Goal: Book appointment/travel/reservation

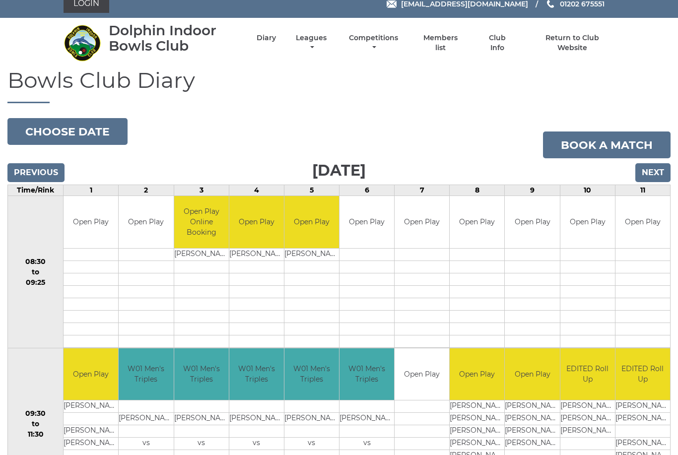
scroll to position [11, 0]
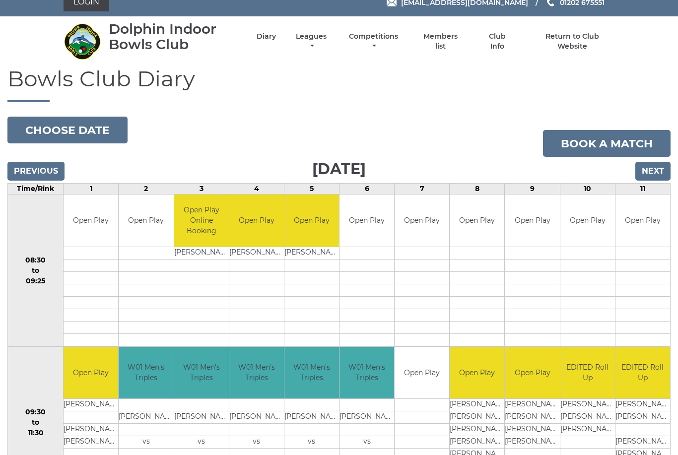
click at [658, 168] on input "Next" at bounding box center [653, 171] width 35 height 19
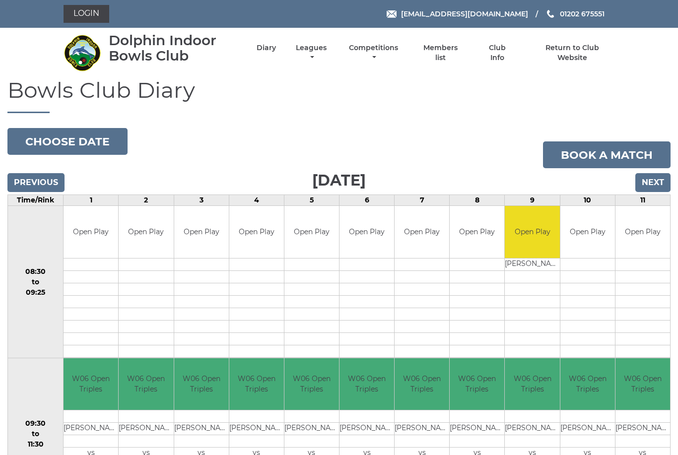
click at [651, 180] on input "Next" at bounding box center [653, 182] width 35 height 19
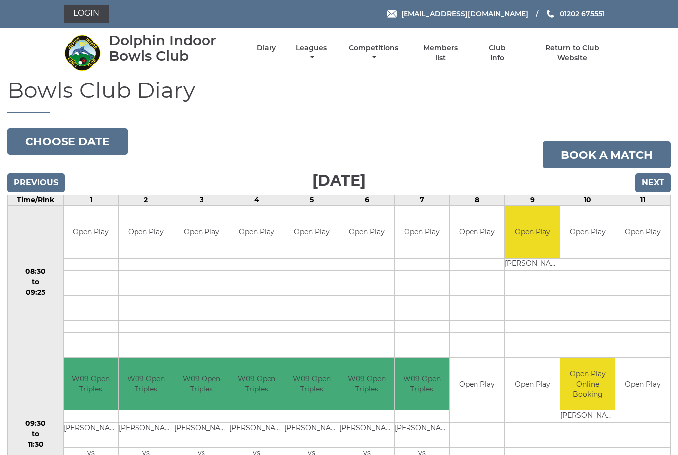
click at [653, 181] on input "Next" at bounding box center [653, 182] width 35 height 19
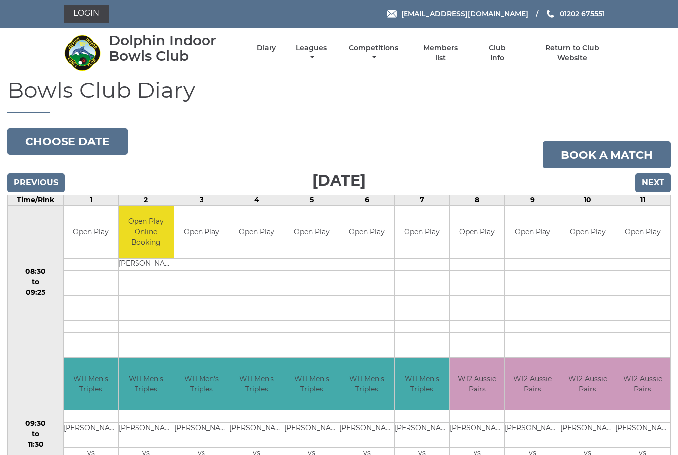
click at [655, 180] on input "Next" at bounding box center [653, 182] width 35 height 19
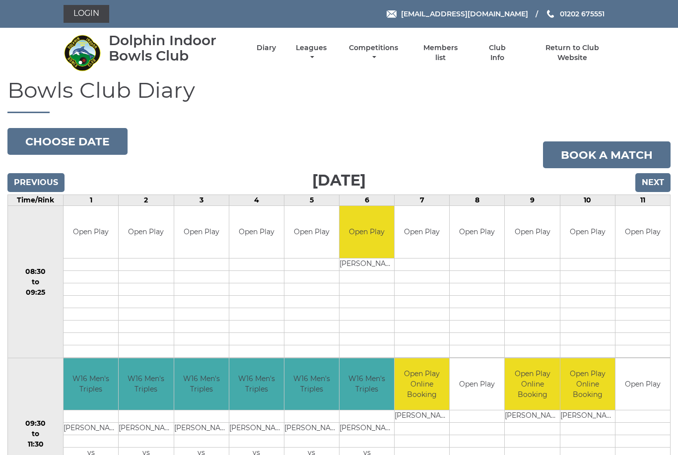
click at [654, 179] on input "Next" at bounding box center [653, 182] width 35 height 19
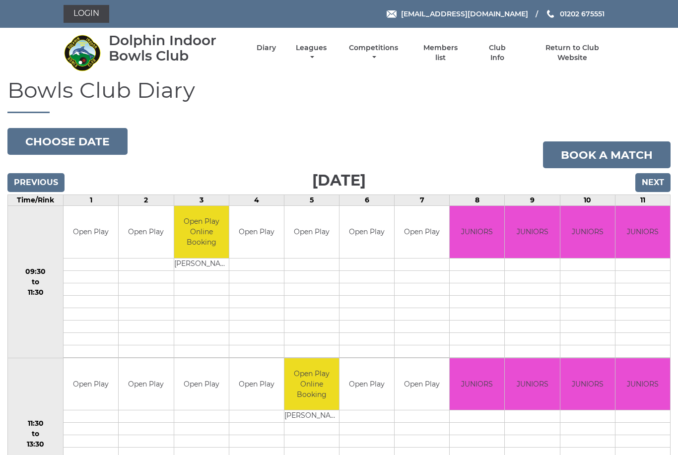
click at [657, 180] on input "Next" at bounding box center [653, 182] width 35 height 19
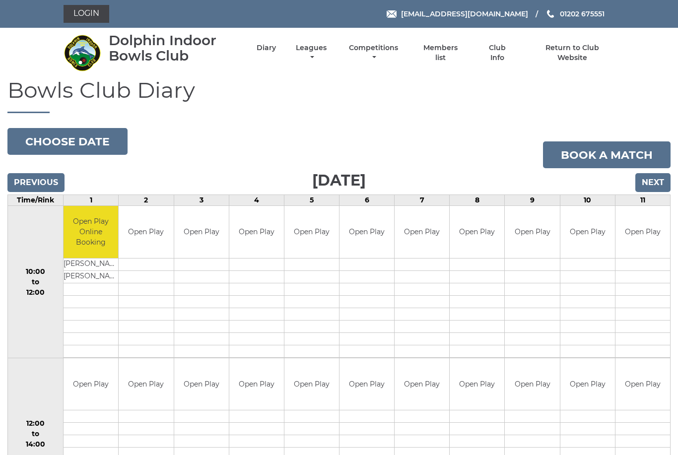
click at [652, 181] on input "Next" at bounding box center [653, 182] width 35 height 19
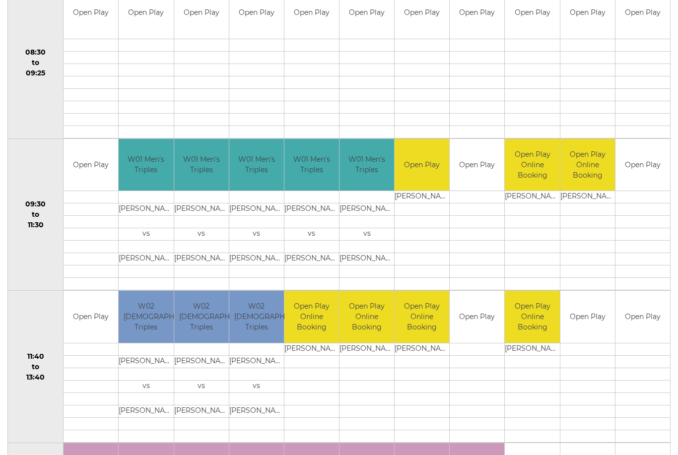
scroll to position [219, 0]
